Goal: Task Accomplishment & Management: Use online tool/utility

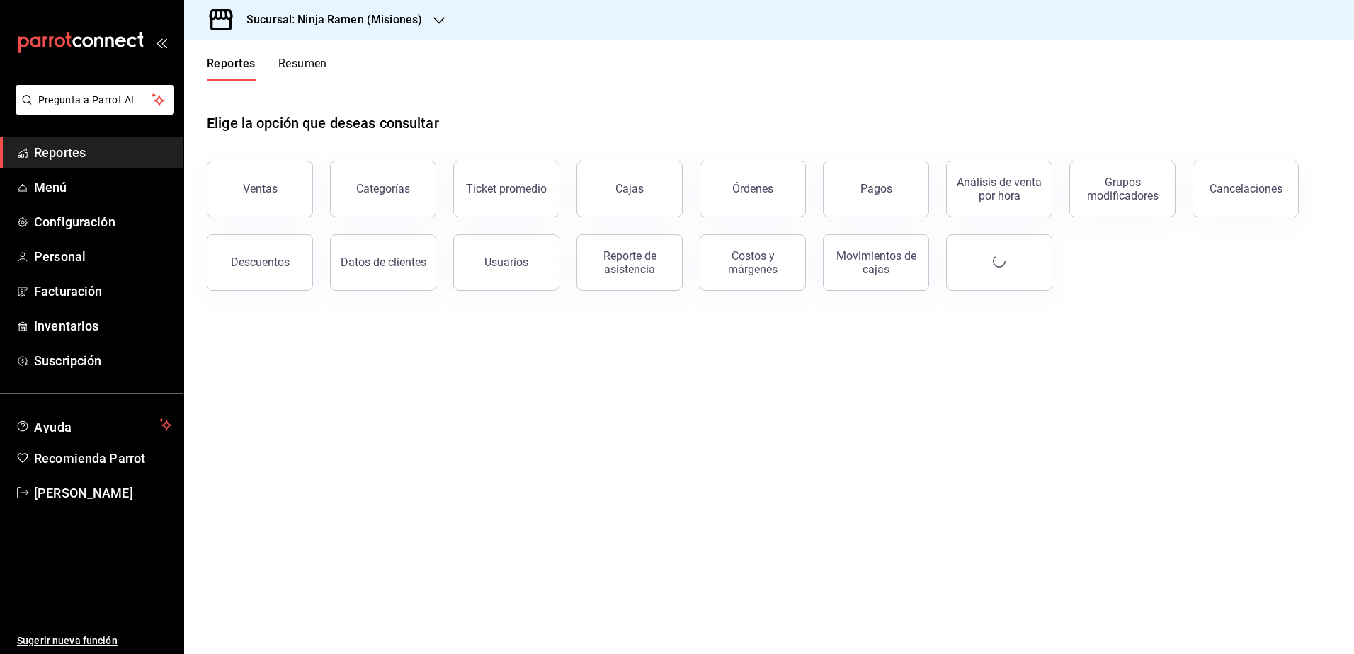
click at [365, 31] on div "Sucursal: Ninja Ramen (Misiones)" at bounding box center [322, 20] width 255 height 40
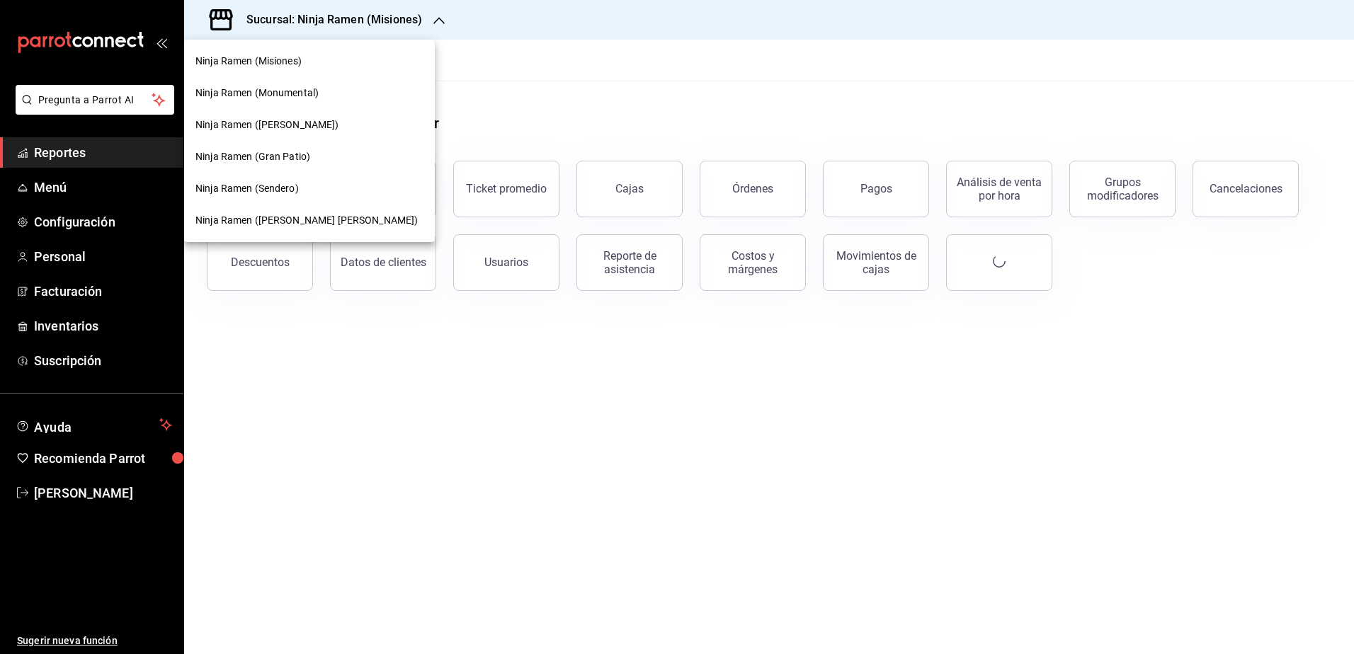
click at [295, 224] on span "Ninja Ramen ([PERSON_NAME] [PERSON_NAME])" at bounding box center [306, 220] width 222 height 15
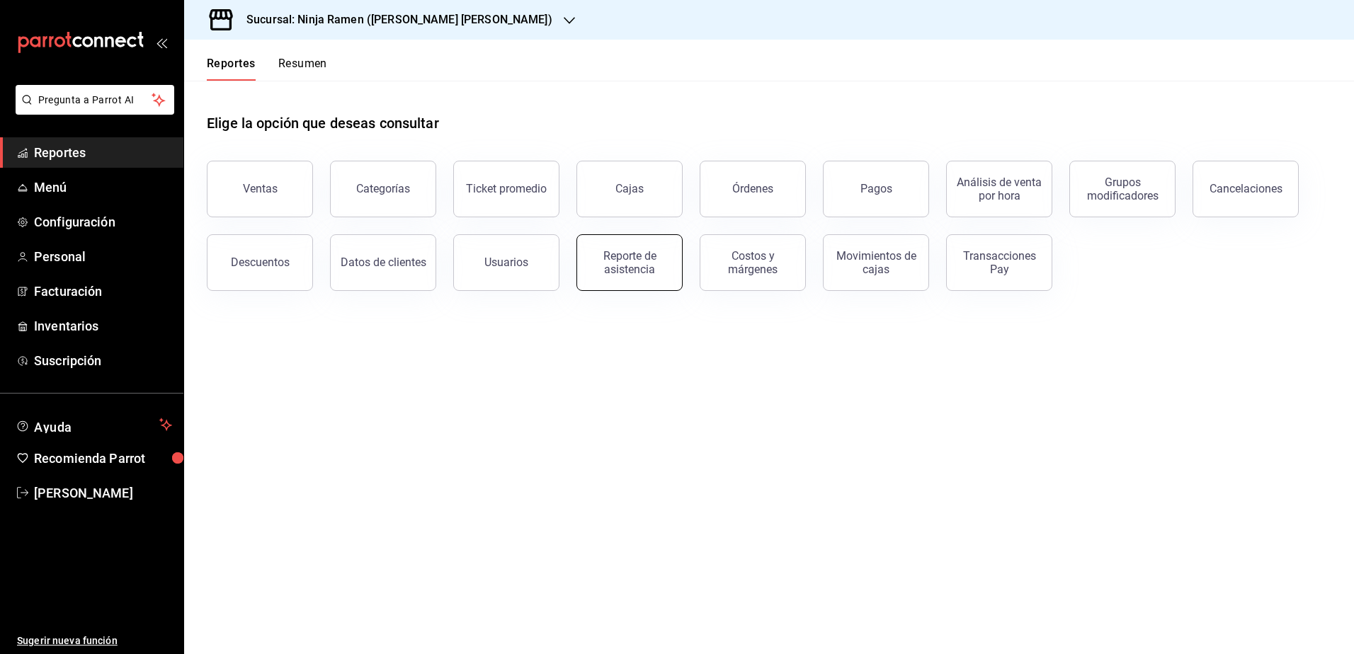
click at [637, 268] on div "Reporte de asistencia" at bounding box center [630, 262] width 88 height 27
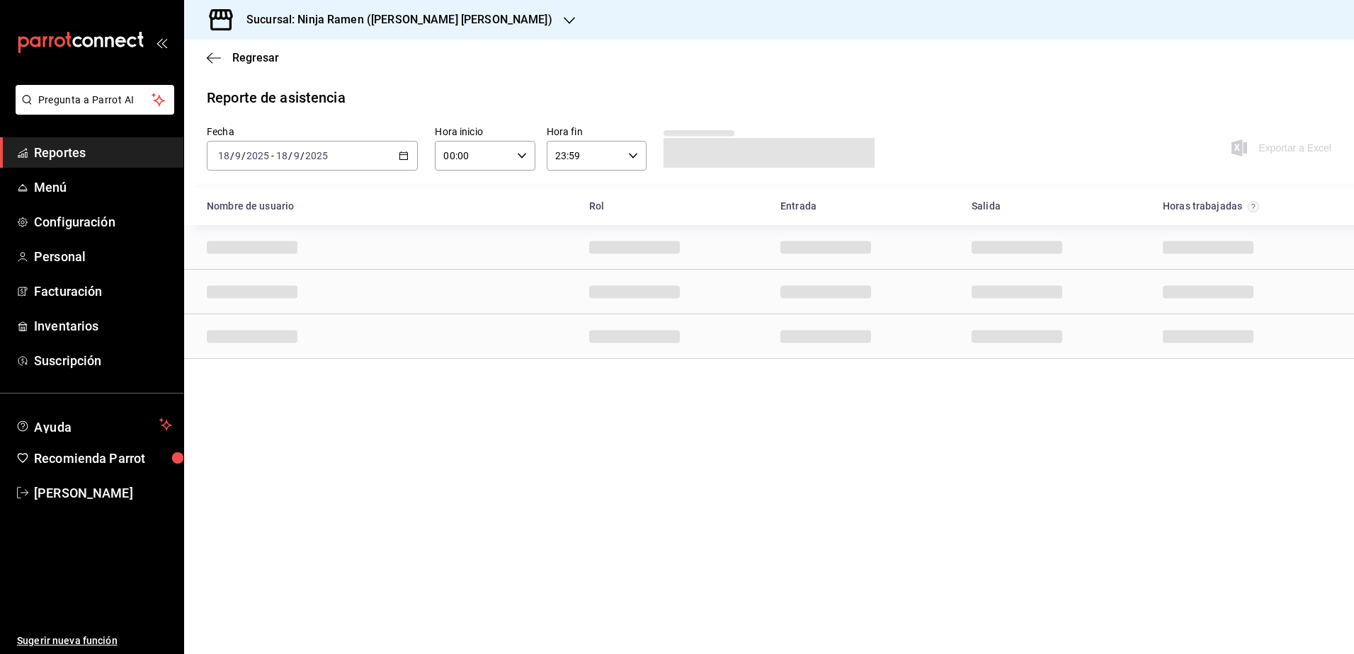
click at [402, 150] on div "[DATE] [DATE] - [DATE] [DATE]" at bounding box center [312, 156] width 211 height 30
click at [261, 353] on span "Rango de fechas" at bounding box center [274, 357] width 110 height 15
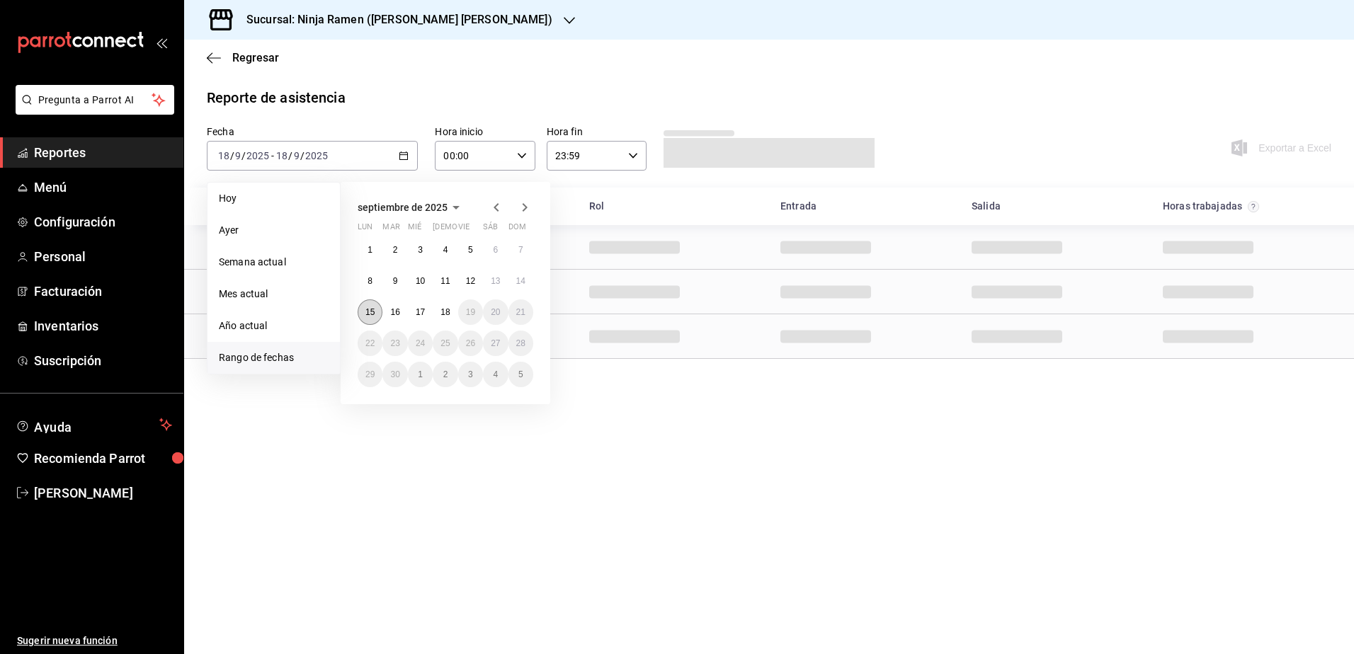
click at [366, 312] on abbr "15" at bounding box center [369, 312] width 9 height 10
click at [365, 314] on abbr "15" at bounding box center [369, 312] width 9 height 10
click at [436, 317] on button "18" at bounding box center [445, 312] width 25 height 25
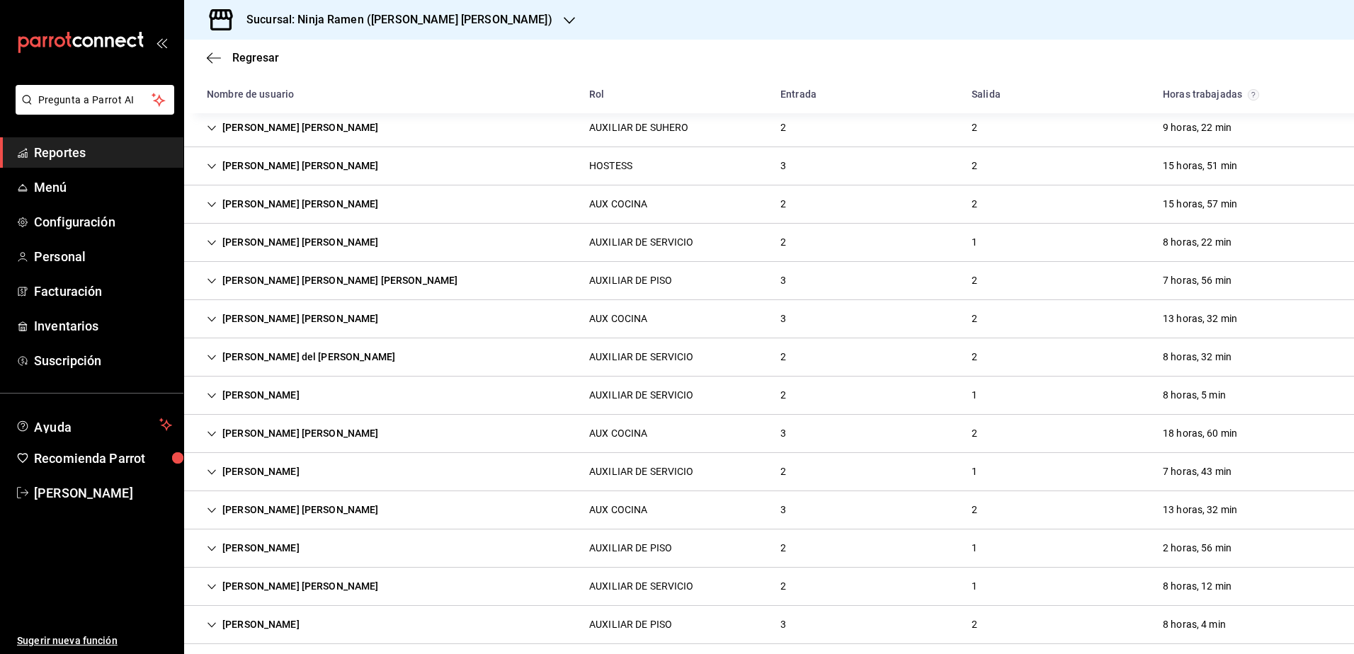
scroll to position [1429, 0]
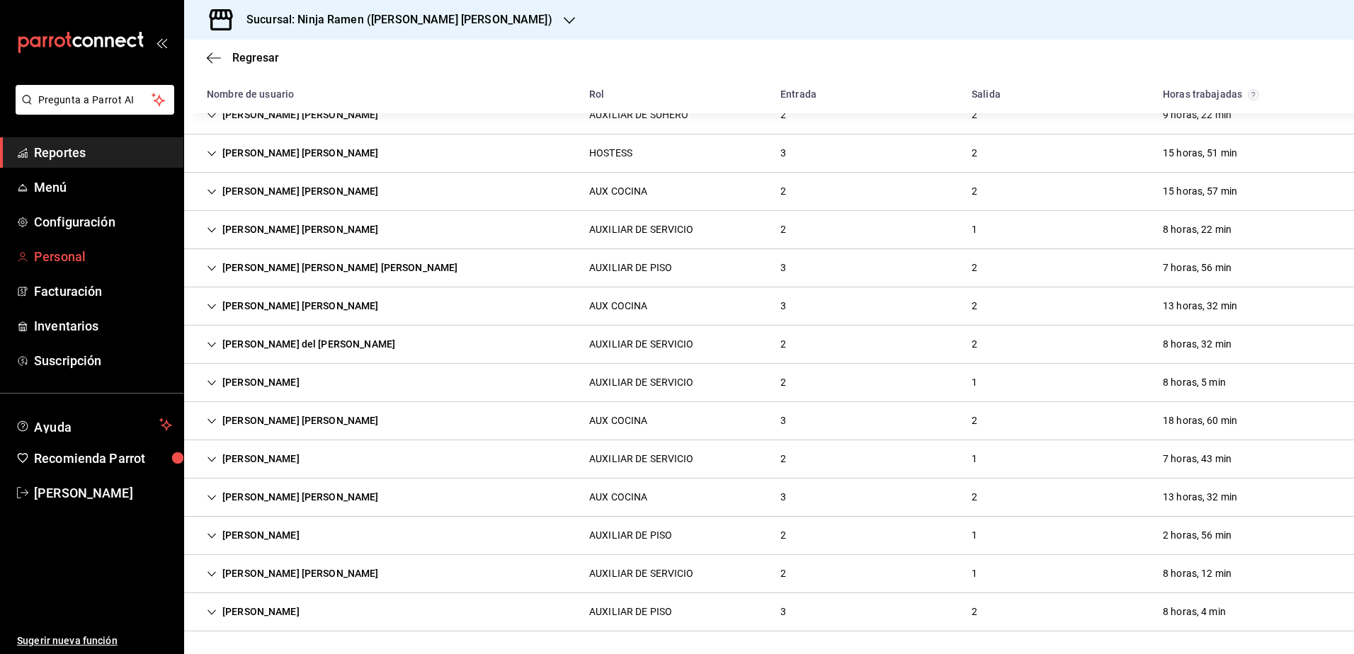
click at [84, 262] on span "Personal" at bounding box center [103, 256] width 138 height 19
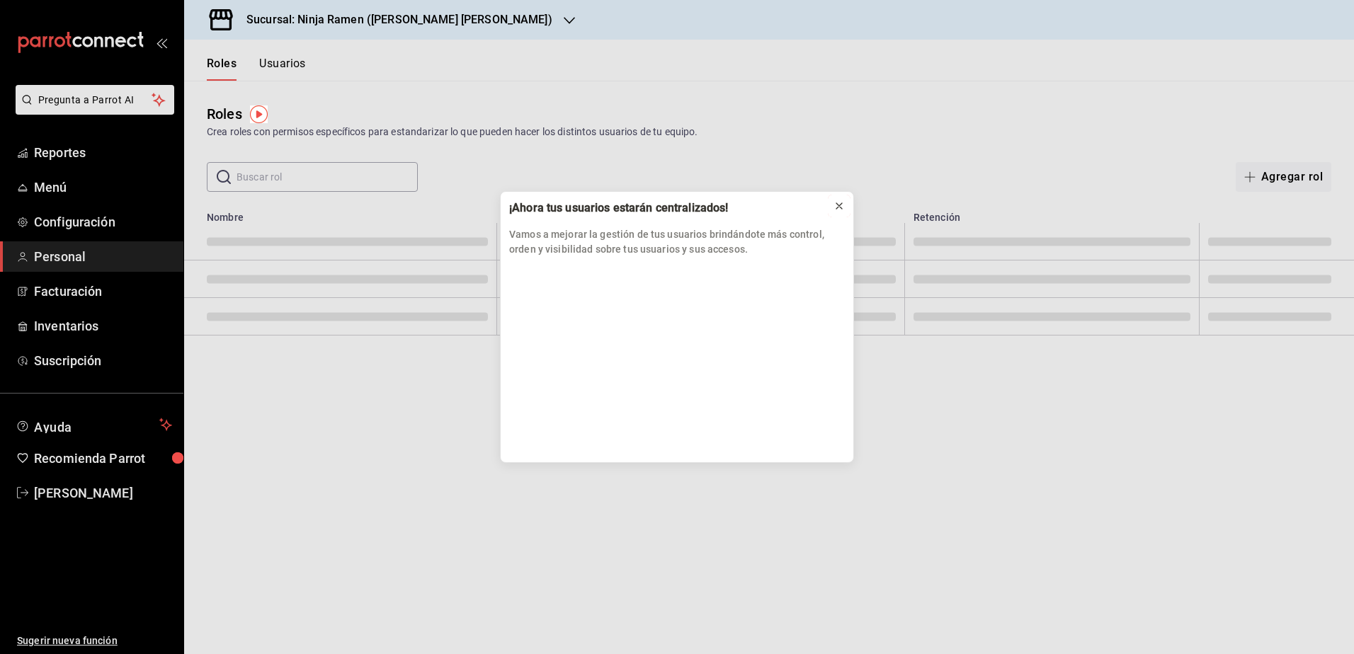
click at [845, 207] on button at bounding box center [839, 206] width 23 height 23
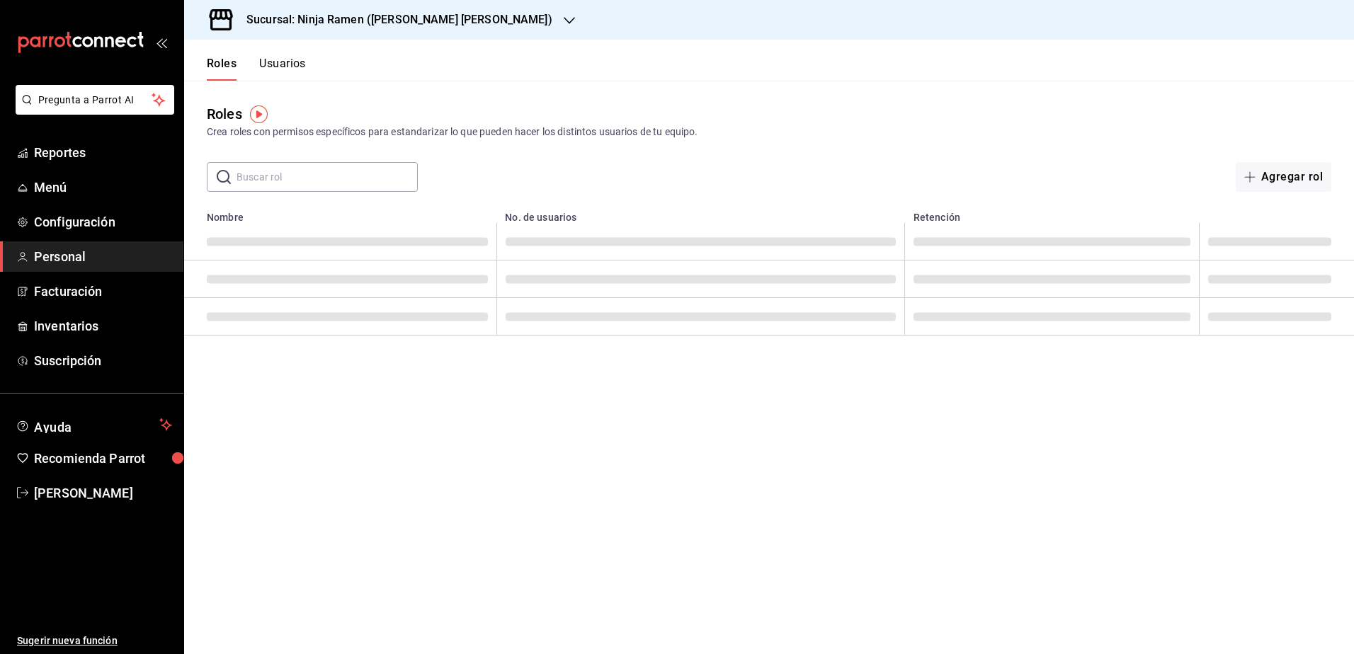
click at [278, 68] on button "Usuarios" at bounding box center [282, 69] width 47 height 24
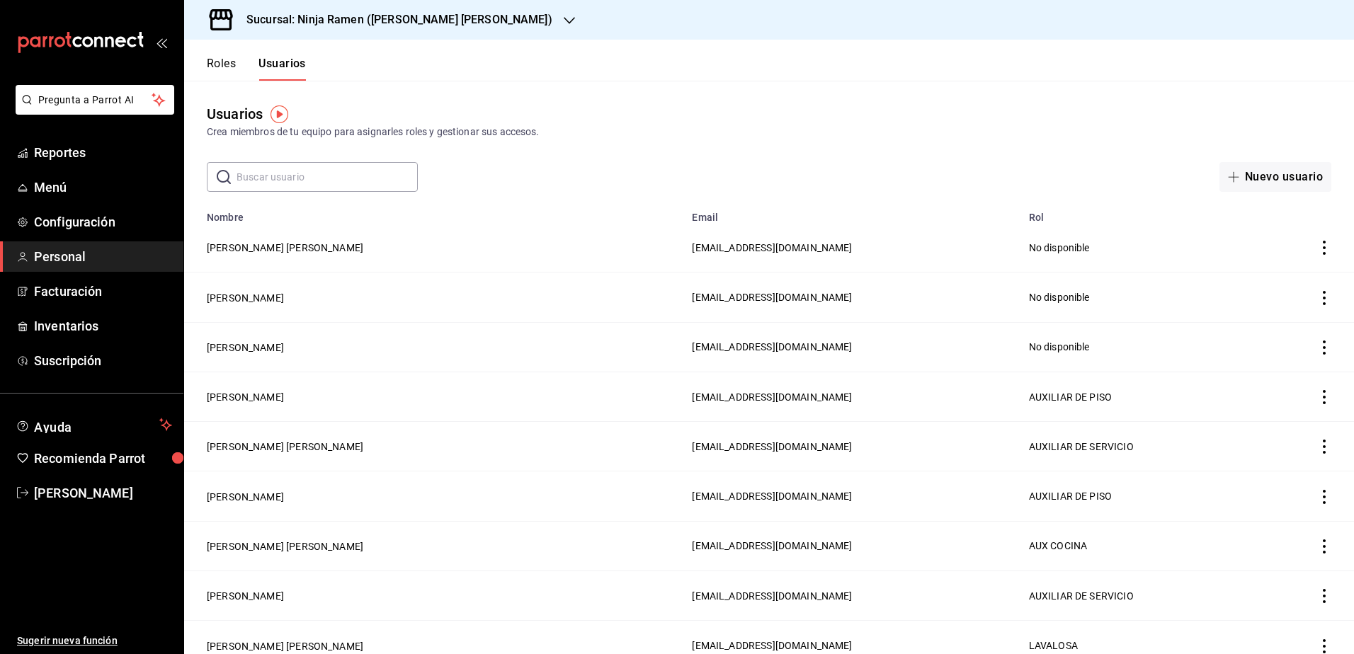
click at [344, 154] on div "Usuarios Crea miembros de tu equipo para asignarles roles y gestionar sus acces…" at bounding box center [769, 136] width 1170 height 111
click at [340, 171] on input "text" at bounding box center [326, 177] width 181 height 28
click at [623, 148] on div "Usuarios Crea miembros de tu equipo para asignarles roles y gestionar sus acces…" at bounding box center [769, 136] width 1170 height 111
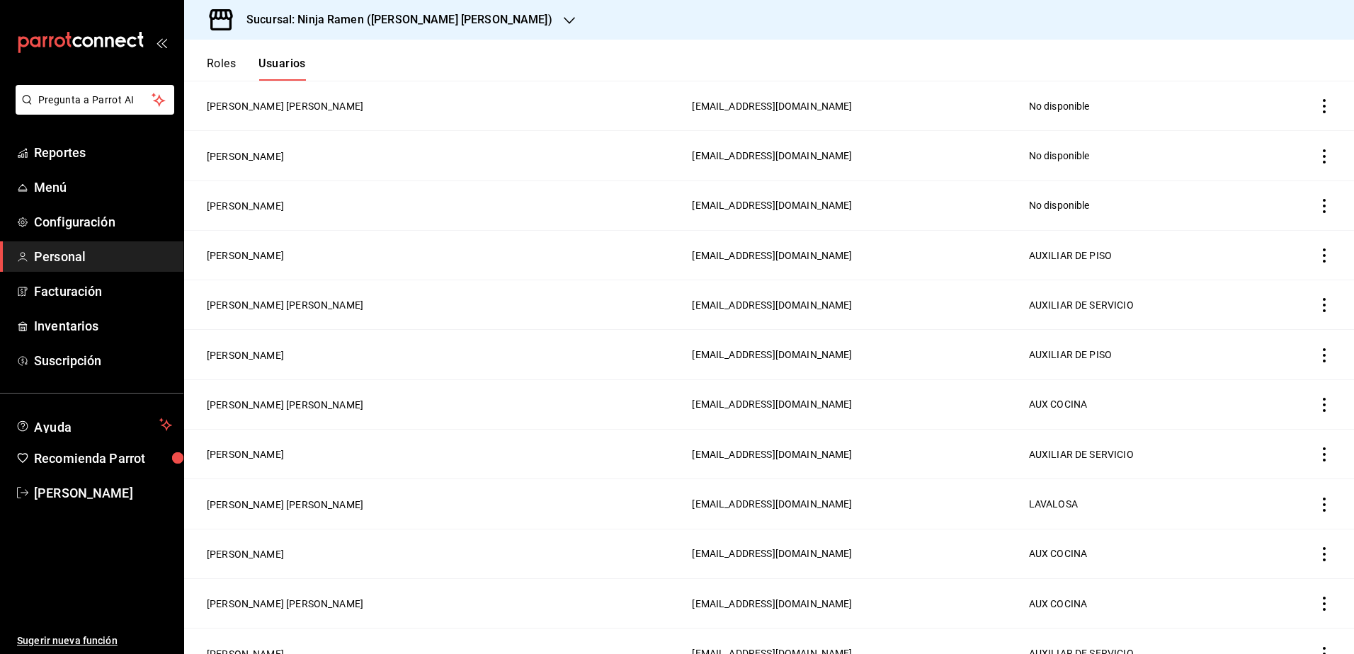
scroll to position [212, 0]
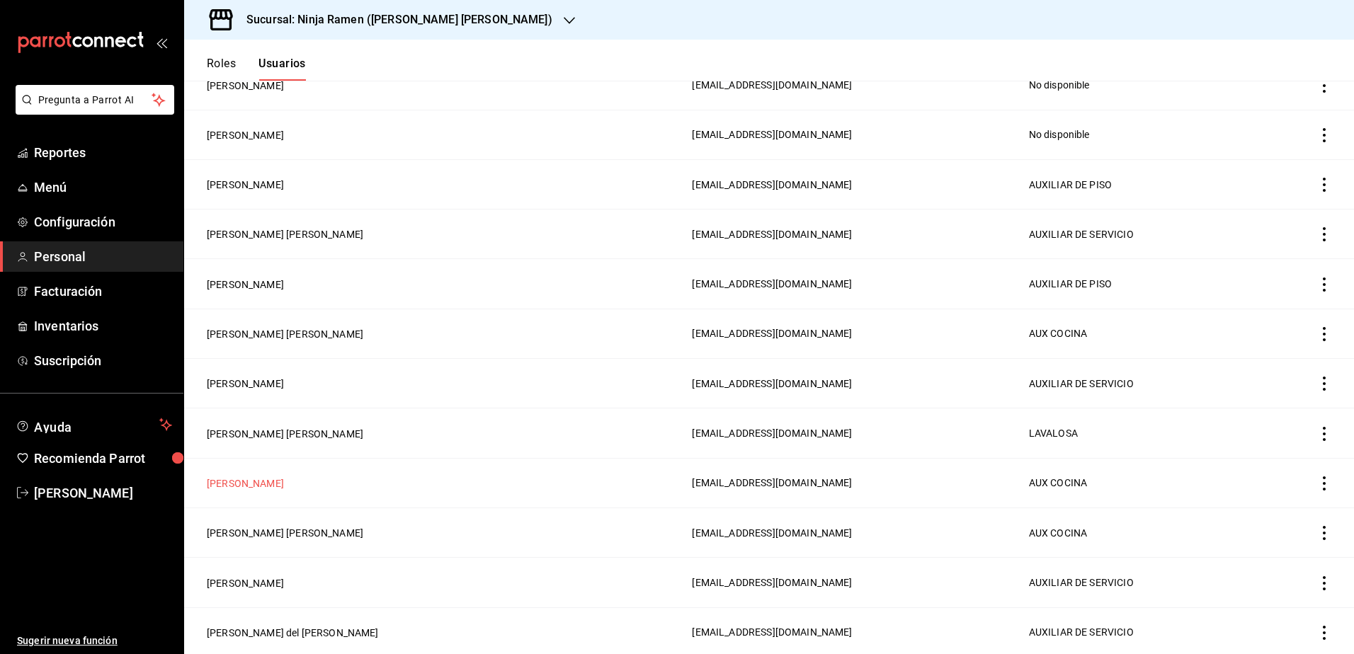
click at [284, 479] on button "[PERSON_NAME]" at bounding box center [245, 484] width 77 height 14
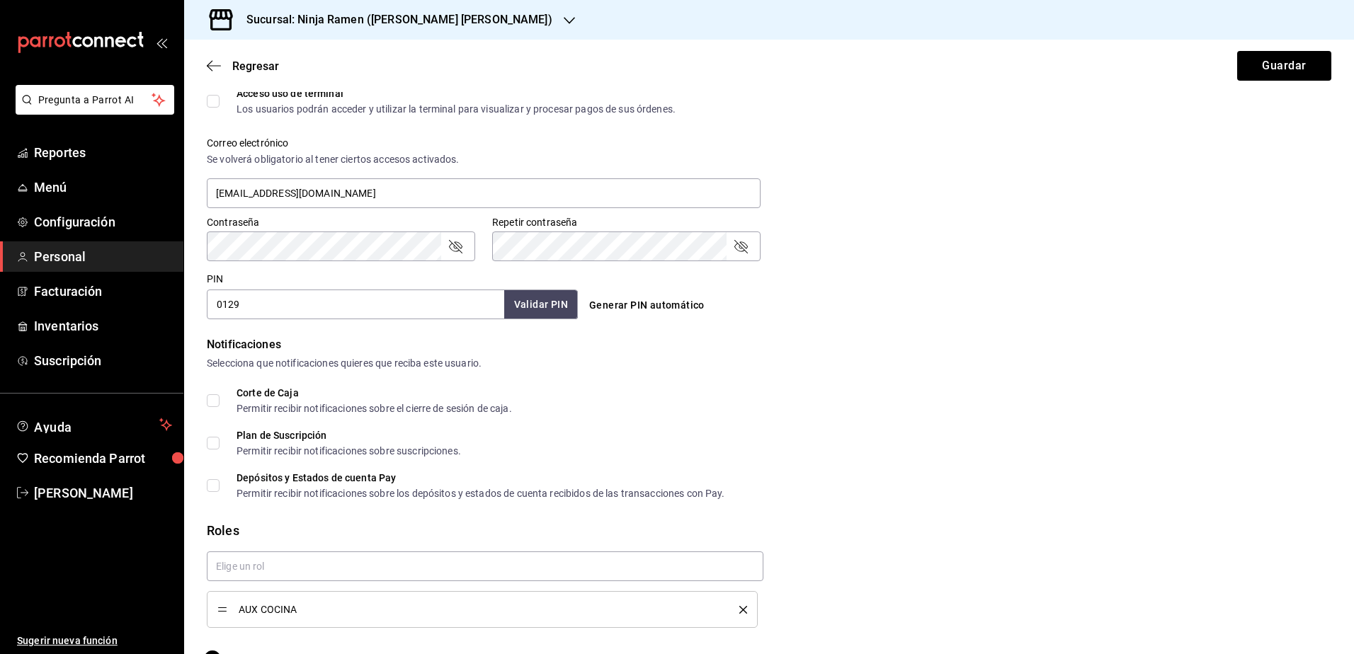
scroll to position [496, 0]
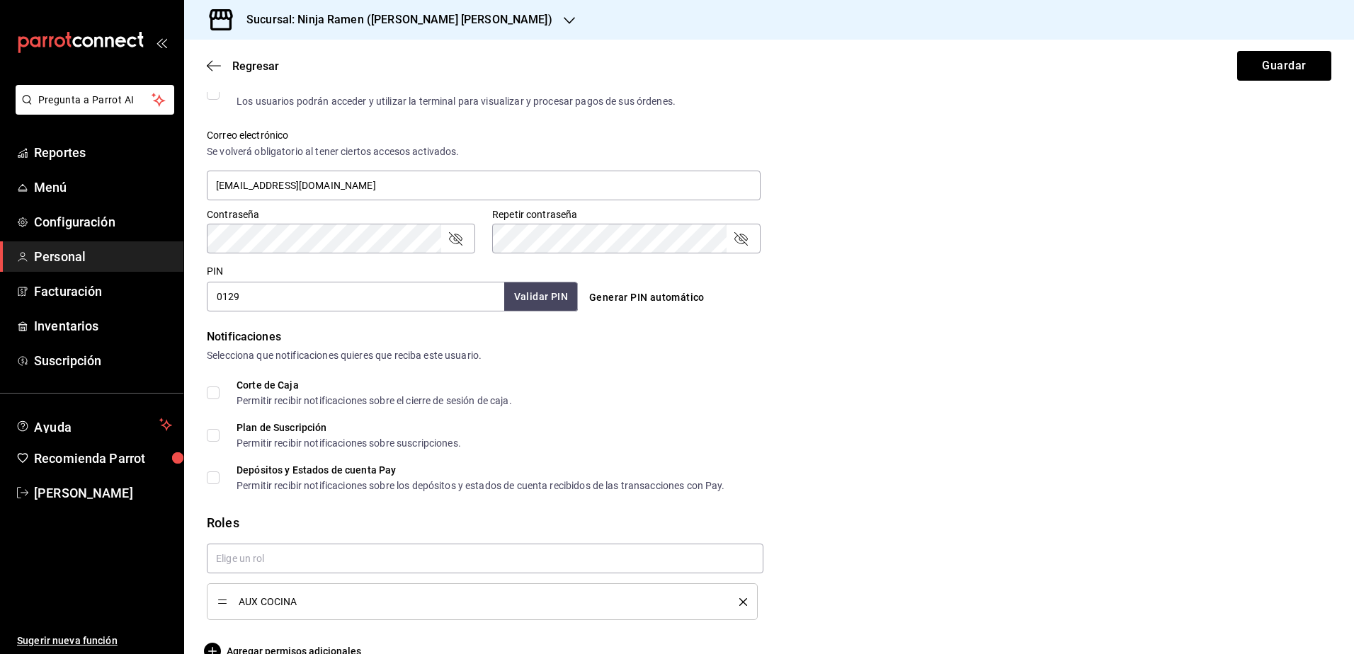
drag, startPoint x: 504, startPoint y: 392, endPoint x: 642, endPoint y: 367, distance: 139.5
click at [90, 153] on span "Reportes" at bounding box center [103, 152] width 138 height 19
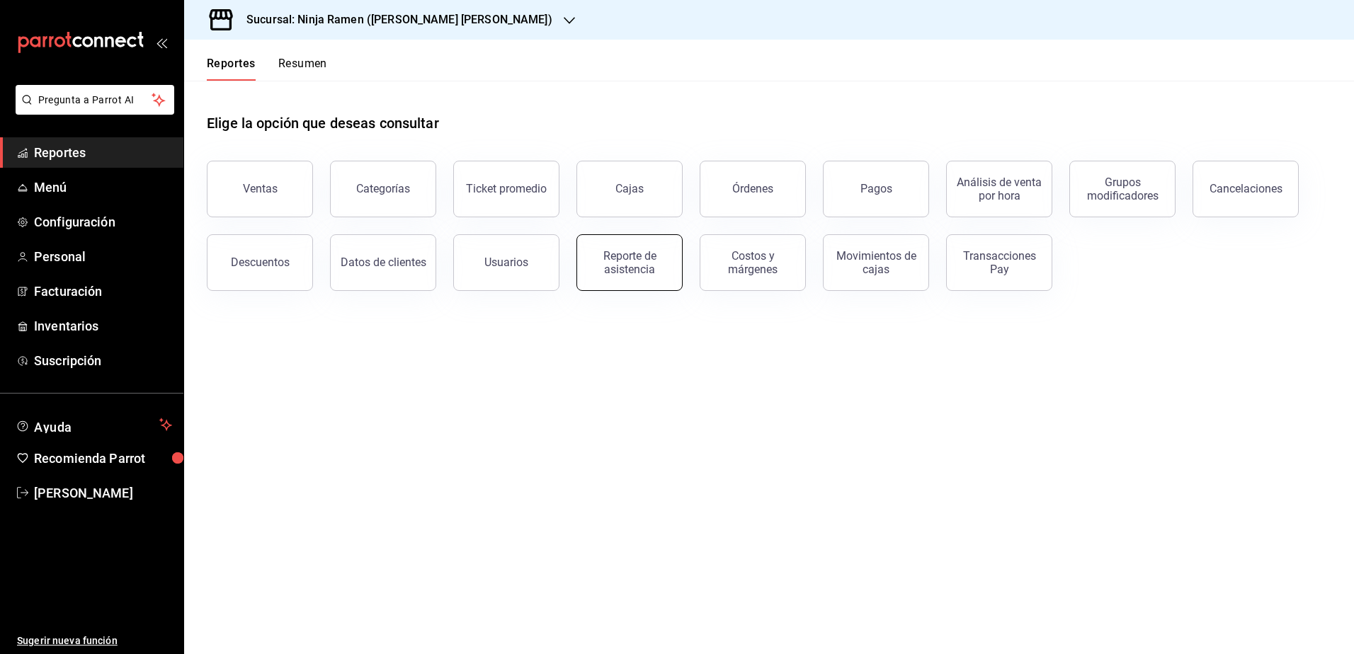
click at [620, 246] on button "Reporte de asistencia" at bounding box center [629, 262] width 106 height 57
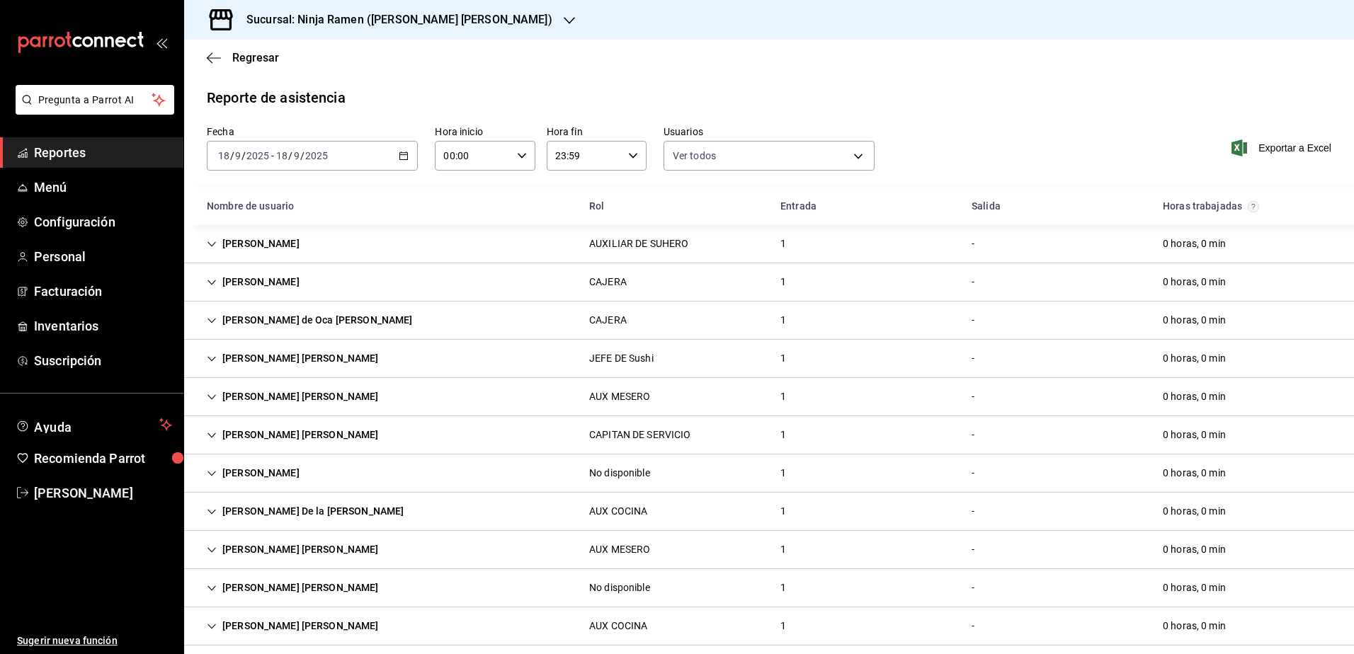
click at [452, 9] on div "Sucursal: Ninja Ramen ([PERSON_NAME] [PERSON_NAME])" at bounding box center [387, 20] width 385 height 40
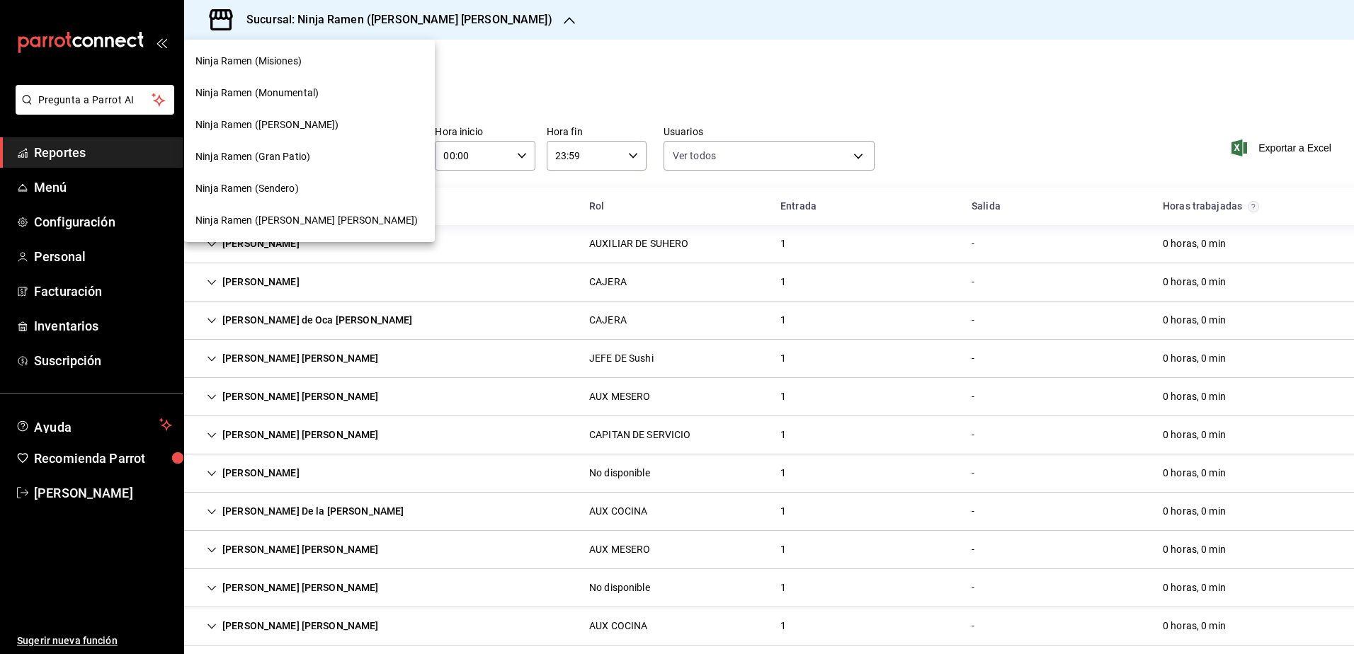
click at [314, 67] on div "Ninja Ramen (Misiones)" at bounding box center [309, 61] width 228 height 15
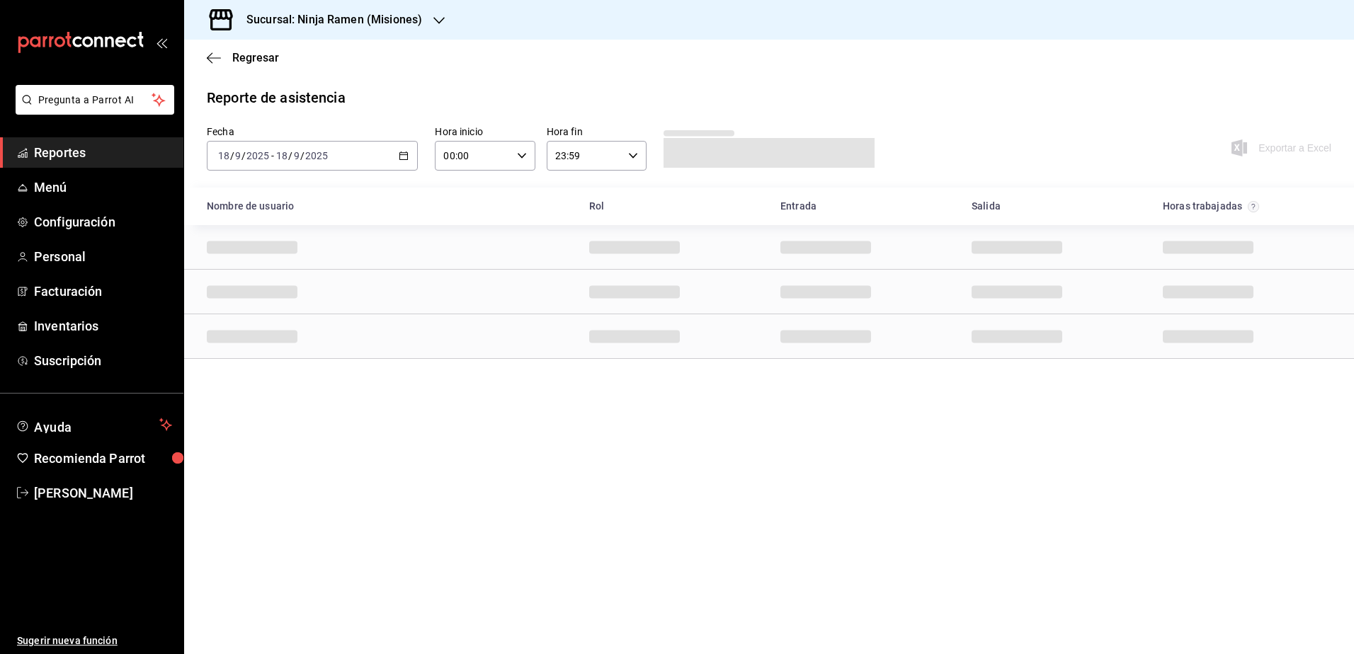
click at [401, 158] on icon "button" at bounding box center [404, 156] width 10 height 10
click at [252, 357] on span "Rango de fechas" at bounding box center [274, 357] width 110 height 15
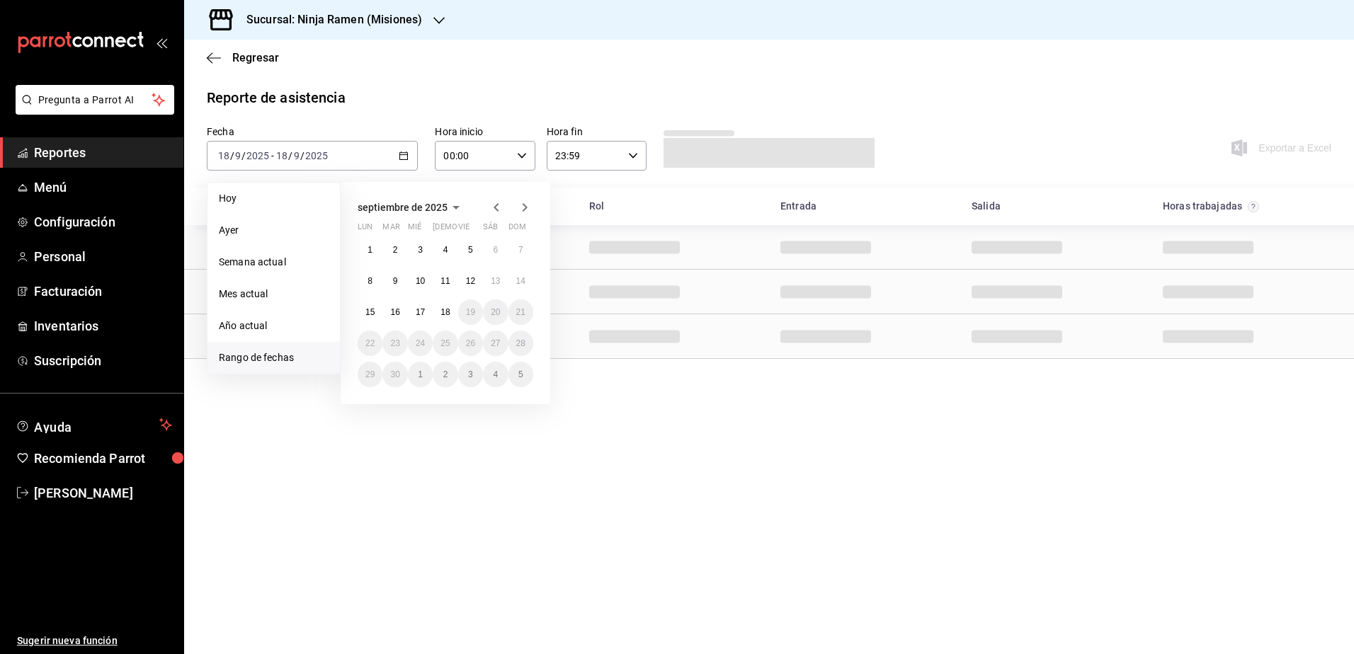
click at [393, 281] on abbr "9" at bounding box center [395, 281] width 5 height 10
click at [441, 309] on abbr "18" at bounding box center [444, 312] width 9 height 10
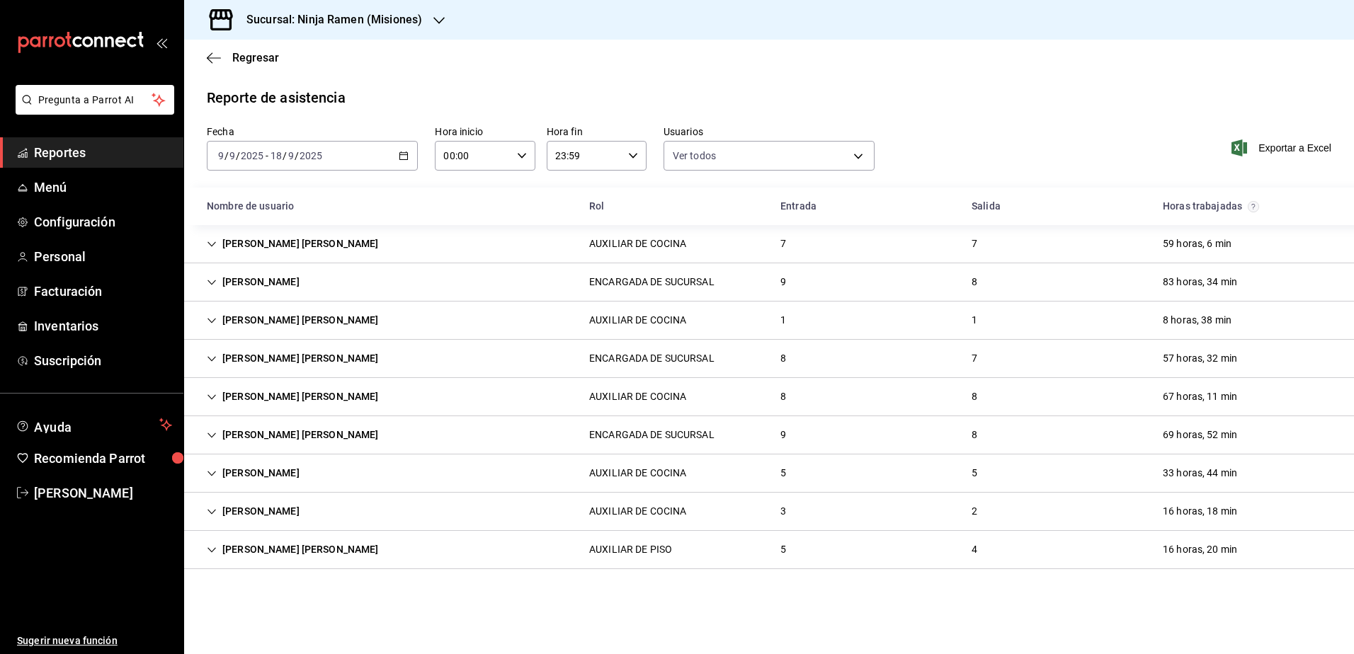
click at [212, 323] on icon "Cell" at bounding box center [212, 321] width 10 height 10
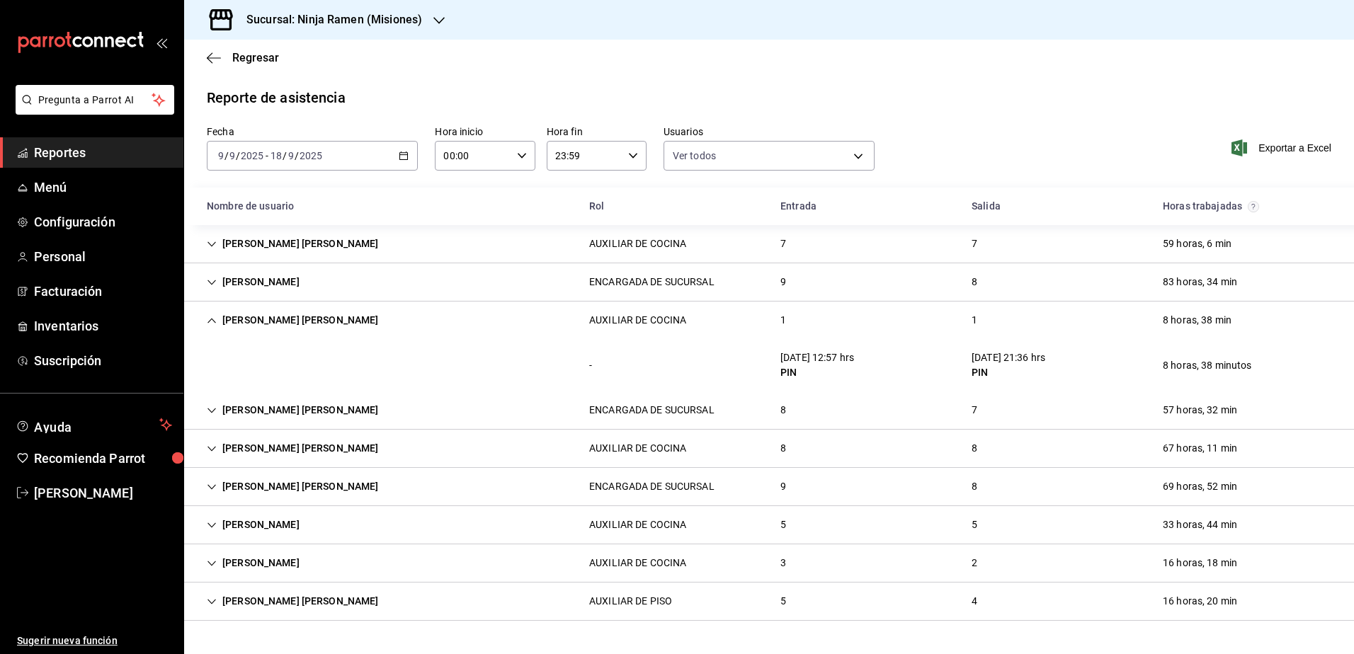
click at [205, 321] on div "[PERSON_NAME] [PERSON_NAME]" at bounding box center [292, 320] width 195 height 26
